Goal: Information Seeking & Learning: Learn about a topic

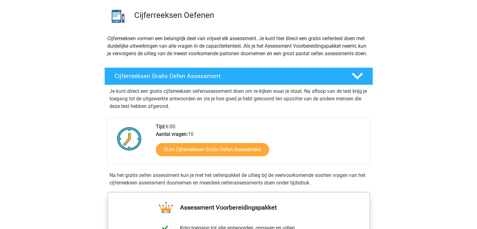
scroll to position [46, 0]
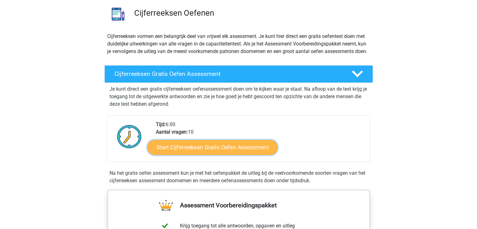
click at [208, 155] on link "Start Cijferreeksen Gratis Oefen Assessment" at bounding box center [213, 147] width 130 height 15
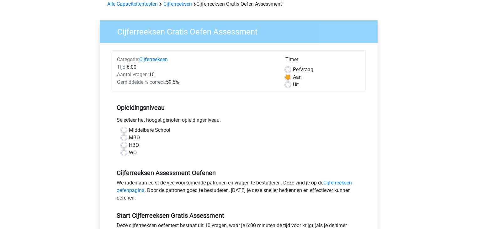
scroll to position [32, 0]
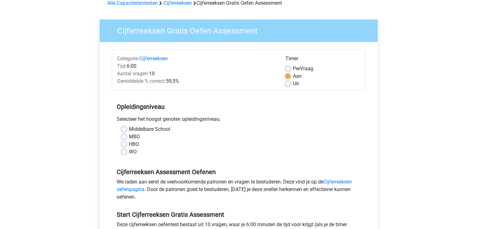
click at [129, 152] on label "WO" at bounding box center [133, 152] width 8 height 8
click at [125, 152] on input "WO" at bounding box center [123, 151] width 5 height 6
radio input "true"
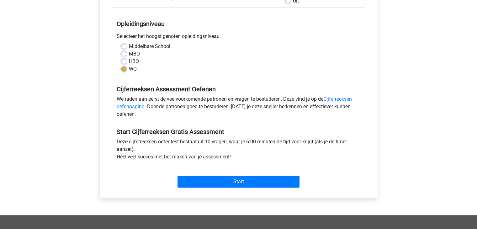
scroll to position [115, 0]
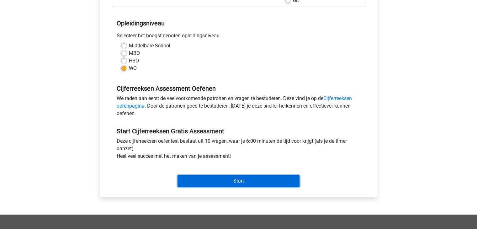
click at [213, 179] on input "Start" at bounding box center [239, 181] width 122 height 12
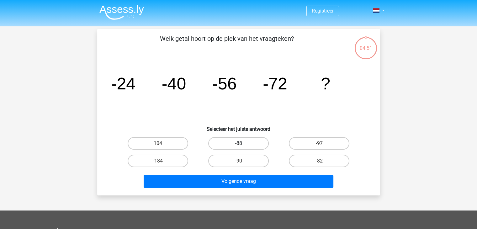
click at [249, 147] on label "-88" at bounding box center [238, 143] width 61 height 13
click at [243, 147] on input "-88" at bounding box center [241, 145] width 4 height 4
radio input "true"
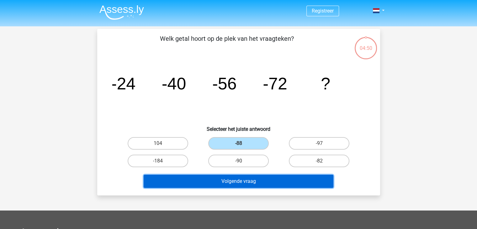
click at [245, 181] on button "Volgende vraag" at bounding box center [239, 181] width 190 height 13
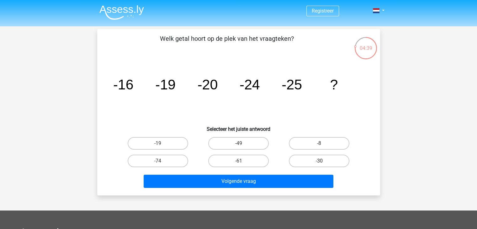
click at [325, 165] on label "-30" at bounding box center [319, 161] width 61 height 13
click at [324, 165] on input "-30" at bounding box center [321, 163] width 4 height 4
radio input "true"
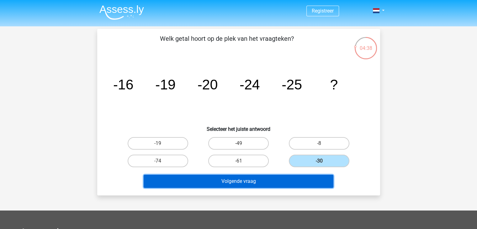
click at [298, 177] on button "Volgende vraag" at bounding box center [239, 181] width 190 height 13
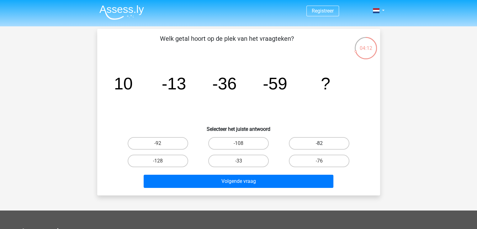
click at [313, 145] on label "-82" at bounding box center [319, 143] width 61 height 13
click at [319, 145] on input "-82" at bounding box center [321, 145] width 4 height 4
radio input "true"
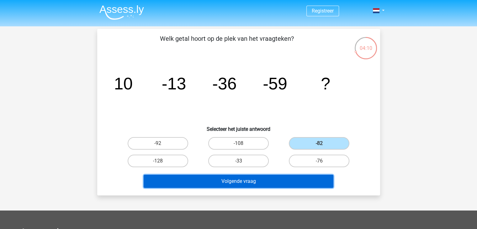
click at [275, 182] on button "Volgende vraag" at bounding box center [239, 181] width 190 height 13
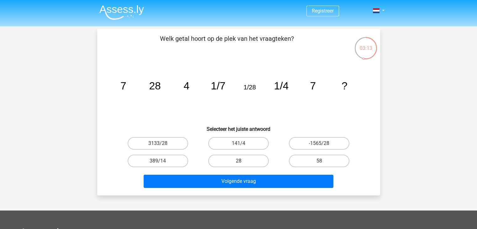
click at [255, 86] on tspan "1/28" at bounding box center [250, 87] width 12 height 7
click at [240, 158] on label "28" at bounding box center [238, 161] width 61 height 13
click at [240, 161] on input "28" at bounding box center [241, 163] width 4 height 4
radio input "true"
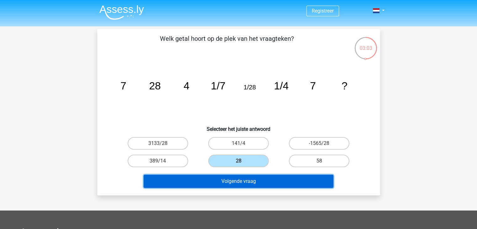
click at [244, 182] on button "Volgende vraag" at bounding box center [239, 181] width 190 height 13
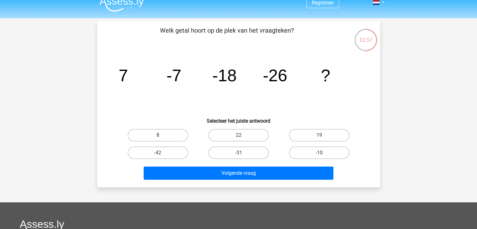
scroll to position [8, 0]
click at [245, 152] on label "-31" at bounding box center [238, 153] width 61 height 13
click at [243, 153] on input "-31" at bounding box center [241, 155] width 4 height 4
radio input "true"
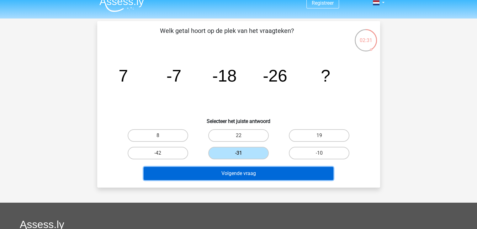
click at [236, 175] on button "Volgende vraag" at bounding box center [239, 173] width 190 height 13
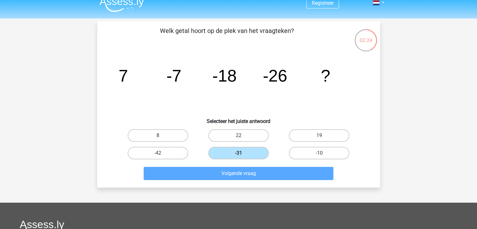
scroll to position [0, 0]
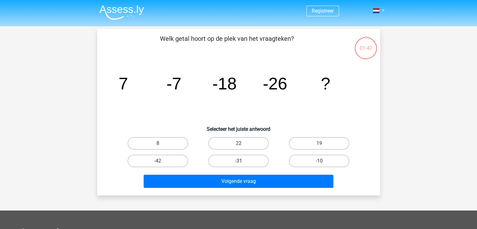
click at [241, 160] on label "-31" at bounding box center [238, 161] width 61 height 13
click at [241, 161] on input "-31" at bounding box center [241, 163] width 4 height 4
radio input "true"
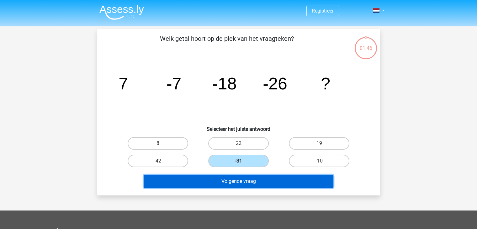
click at [250, 182] on button "Volgende vraag" at bounding box center [239, 181] width 190 height 13
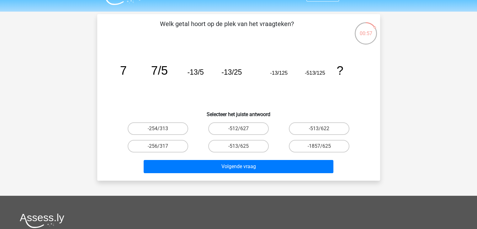
scroll to position [15, 0]
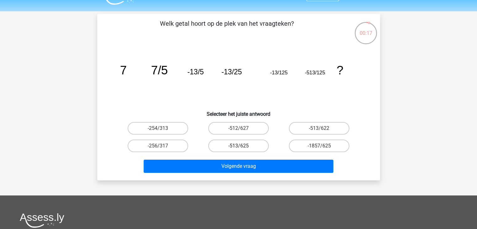
click at [254, 145] on label "-513/625" at bounding box center [238, 146] width 61 height 13
click at [243, 146] on input "-513/625" at bounding box center [241, 148] width 4 height 4
radio input "true"
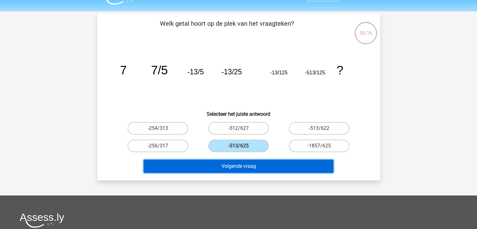
click at [248, 167] on button "Volgende vraag" at bounding box center [239, 166] width 190 height 13
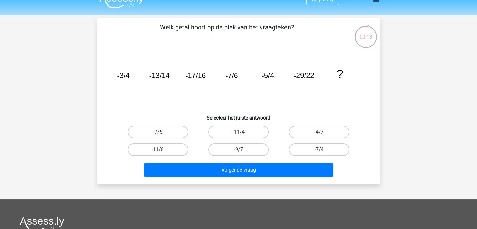
scroll to position [9, 0]
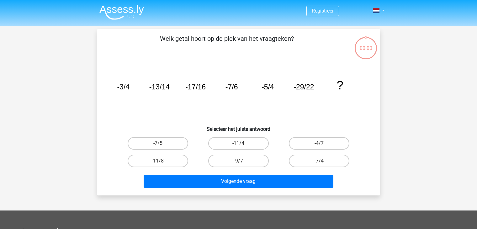
scroll to position [9, 0]
